Goal: Task Accomplishment & Management: Complete application form

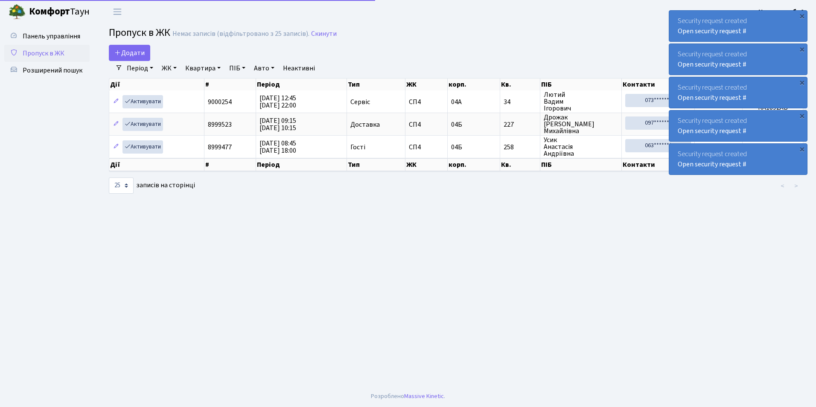
select select "25"
click at [126, 53] on span "Додати" at bounding box center [129, 52] width 30 height 9
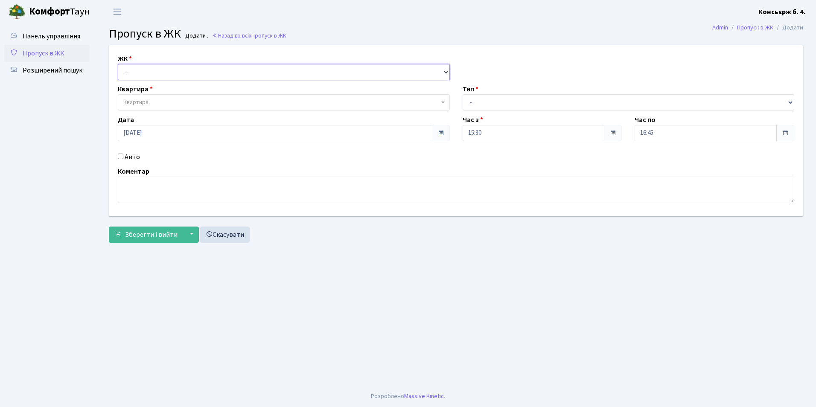
click at [134, 71] on select "- [STREET_ADDRESS]" at bounding box center [284, 72] width 332 height 16
select select "325"
click at [118, 64] on select "- СП4, Столичне шосе, 5" at bounding box center [284, 72] width 332 height 16
select select
click at [146, 100] on span "Квартира" at bounding box center [135, 102] width 25 height 9
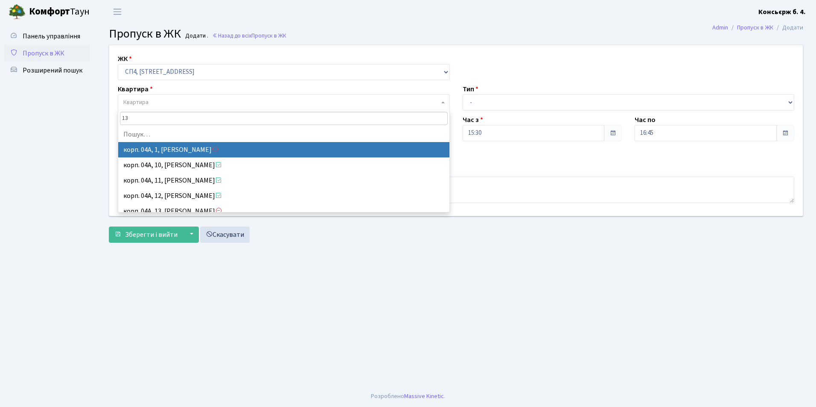
type input "132"
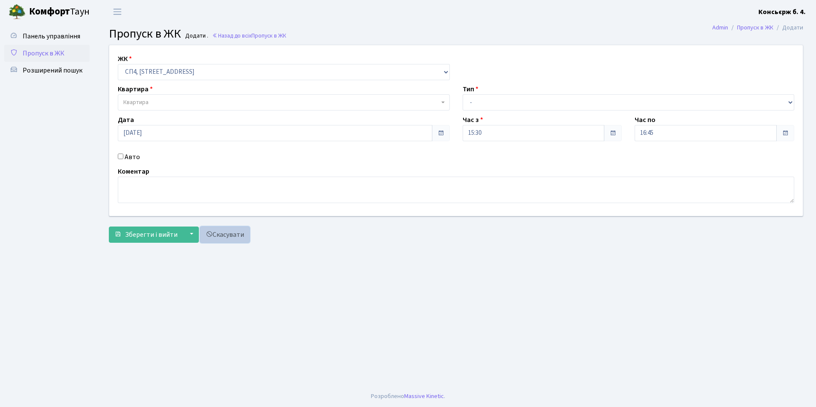
click at [230, 234] on link "Скасувати" at bounding box center [225, 235] width 50 height 16
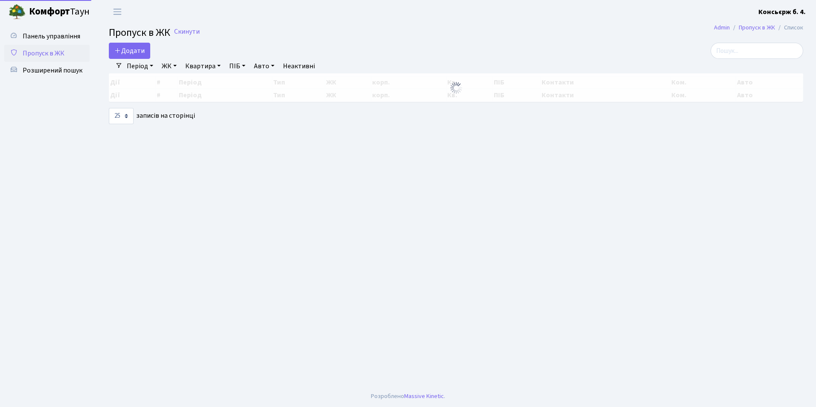
select select "25"
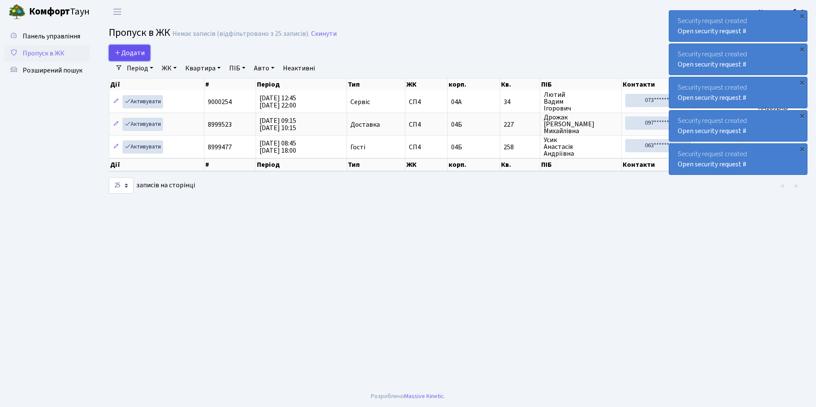
click at [123, 52] on span "Додати" at bounding box center [129, 52] width 30 height 9
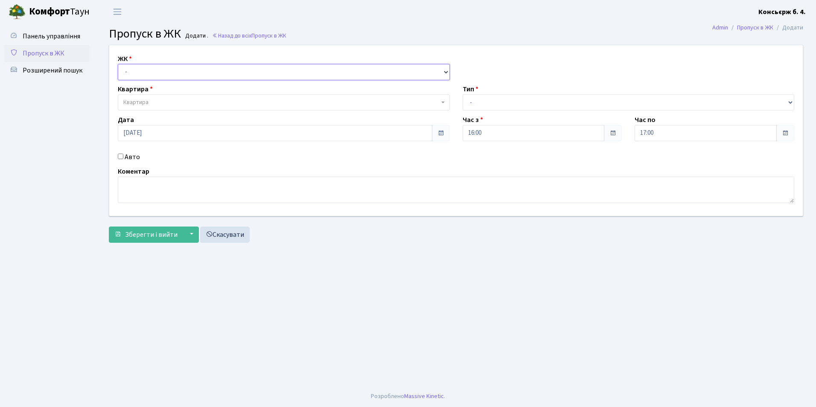
click at [136, 70] on select "- СП4, Столичне шосе, 5" at bounding box center [284, 72] width 332 height 16
select select "325"
click at [118, 64] on select "- СП4, Столичне шосе, 5" at bounding box center [284, 72] width 332 height 16
select select
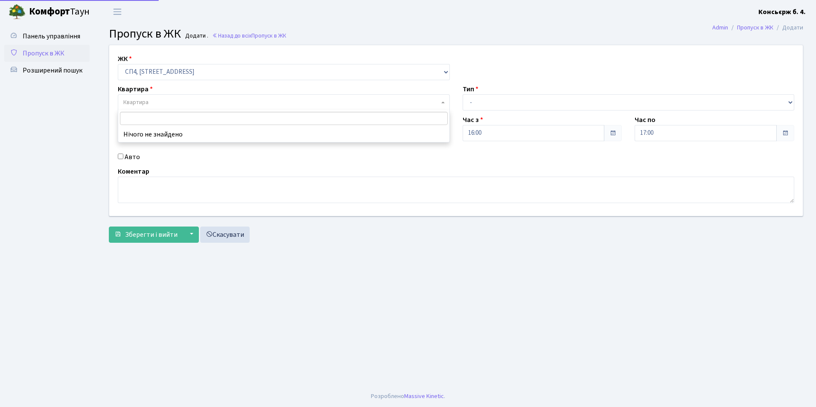
click at [147, 103] on span "Квартира" at bounding box center [135, 102] width 25 height 9
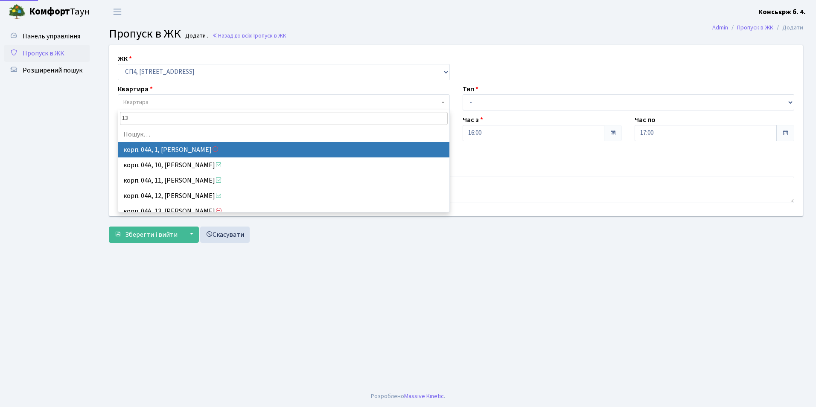
type input "132"
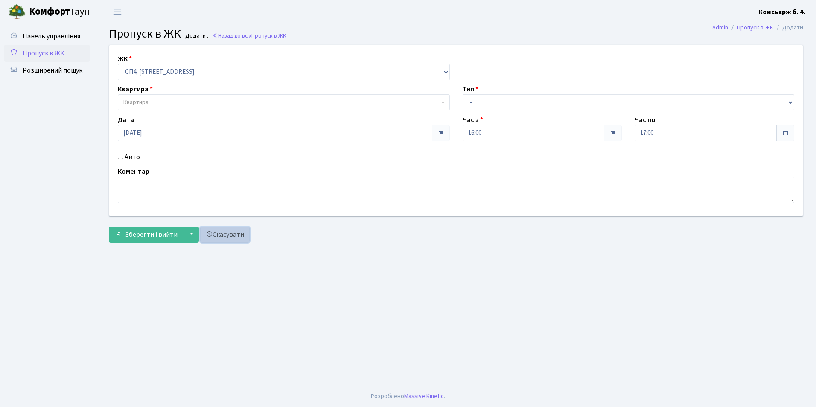
click at [227, 236] on link "Скасувати" at bounding box center [225, 235] width 50 height 16
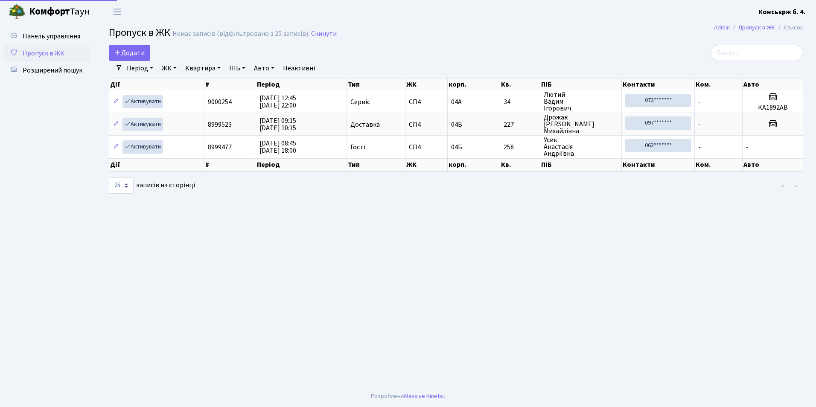
select select "25"
